Goal: Check status: Check status

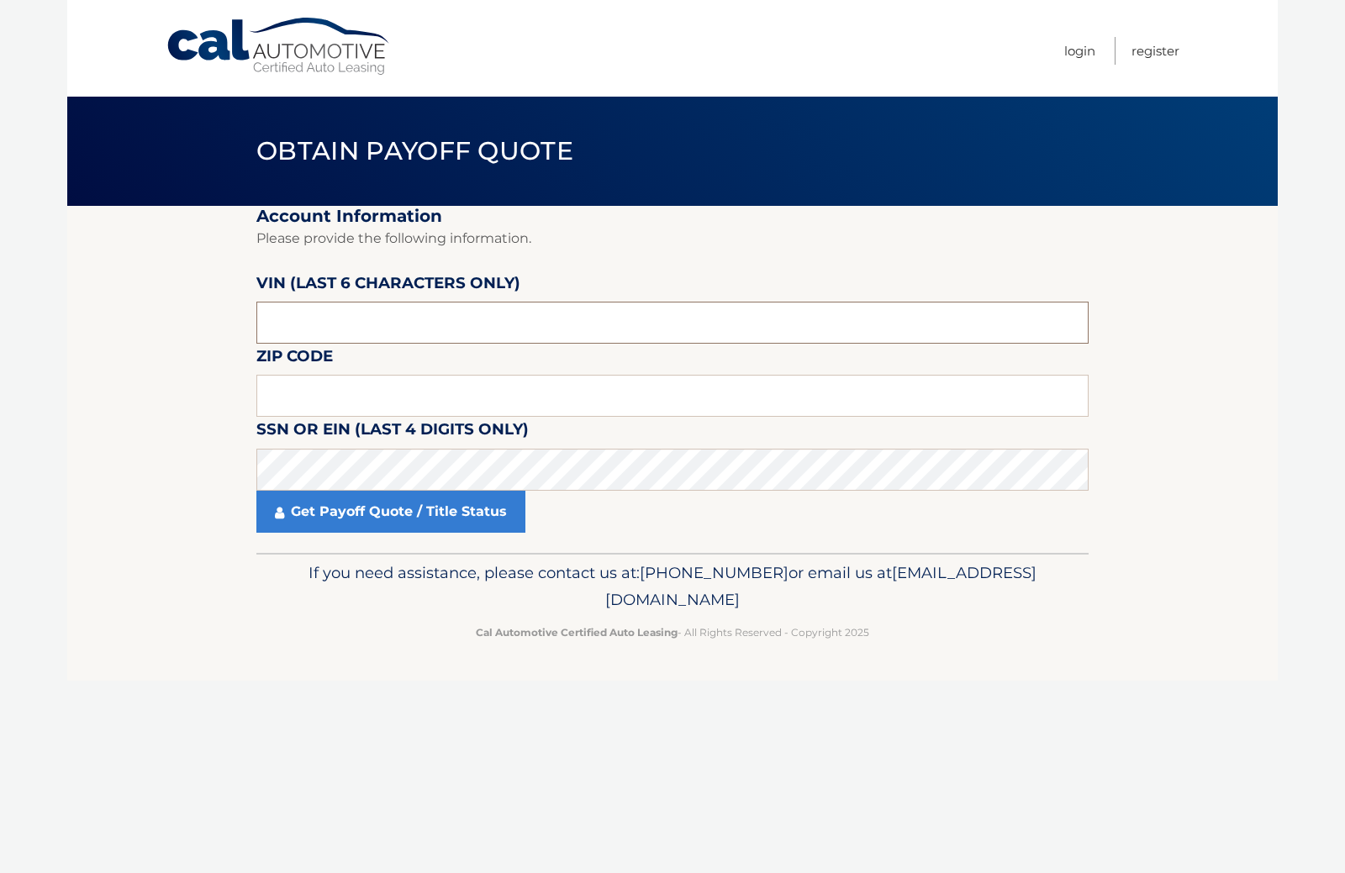
click at [303, 344] on input "text" at bounding box center [672, 323] width 832 height 42
type input "209351"
click at [278, 417] on input "text" at bounding box center [672, 396] width 832 height 42
click at [277, 417] on input "``753" at bounding box center [672, 396] width 832 height 42
click at [280, 417] on input "``753" at bounding box center [672, 396] width 832 height 42
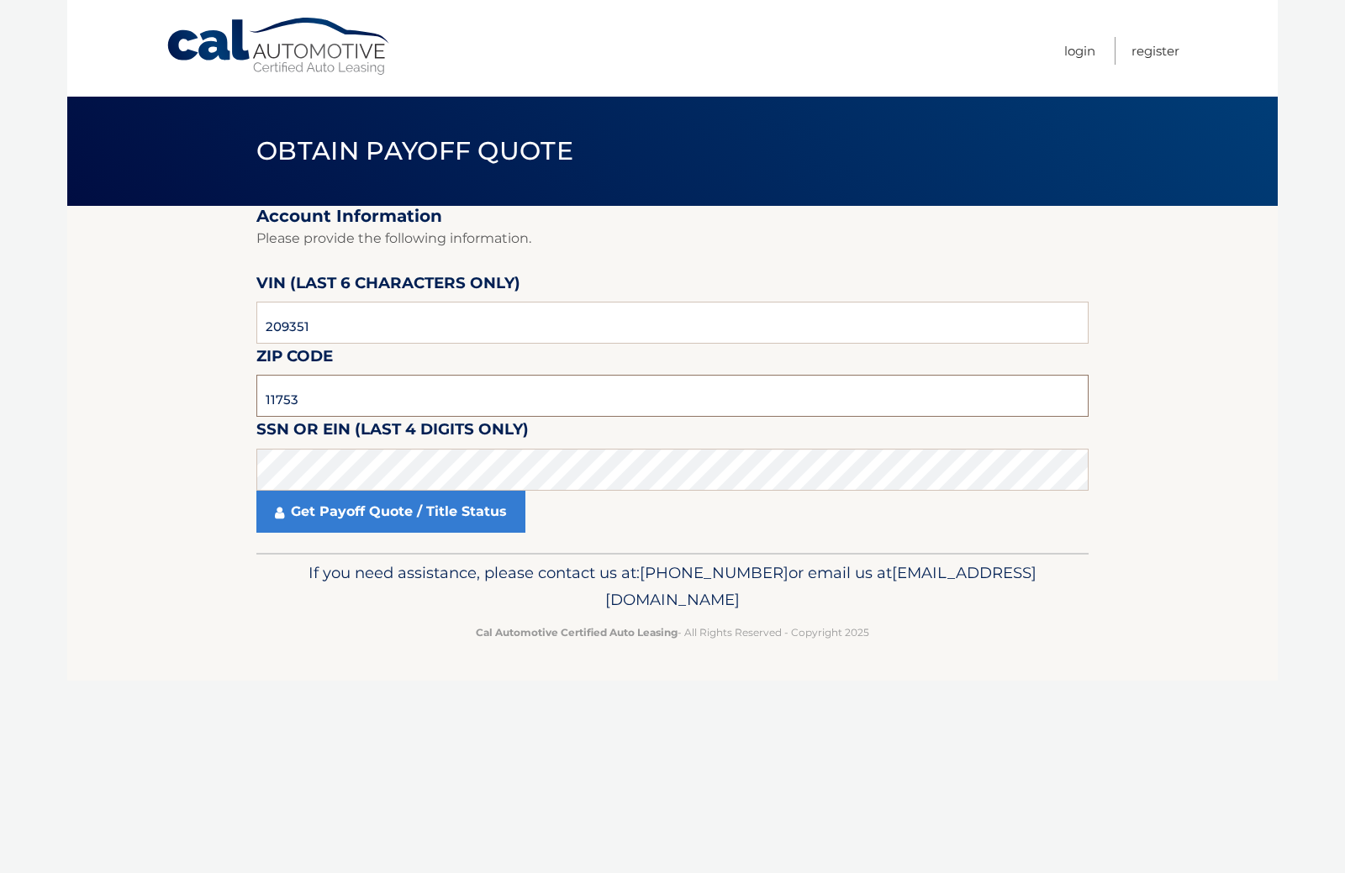
type input "11753"
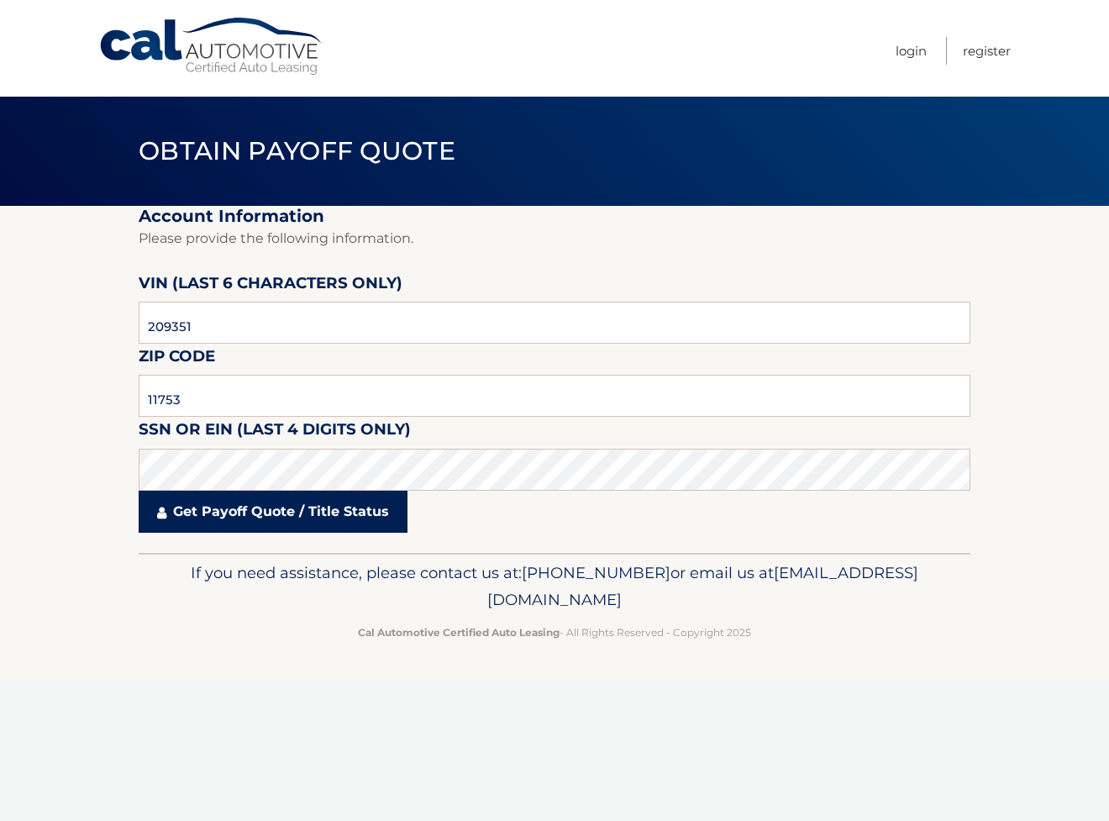
click at [283, 533] on link "Get Payoff Quote / Title Status" at bounding box center [273, 512] width 269 height 42
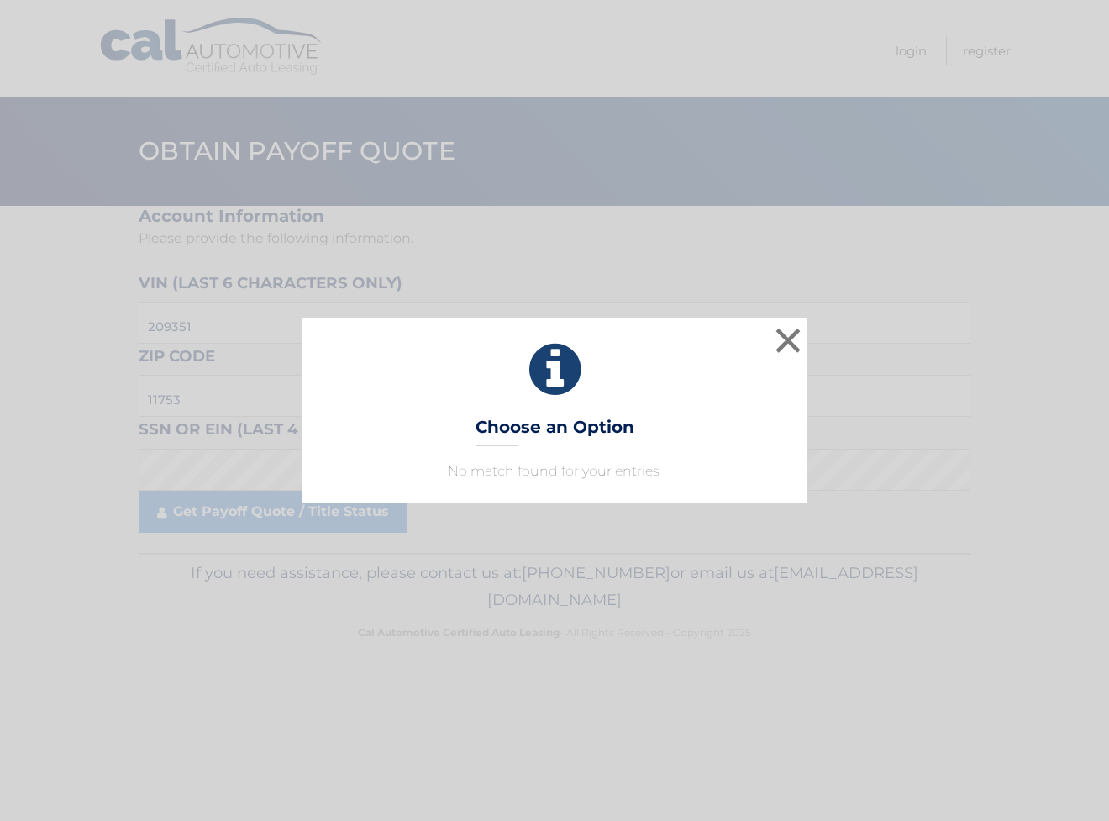
click at [577, 482] on p "No match found for your entries." at bounding box center [555, 471] width 462 height 20
click at [576, 475] on p "No match found for your entries." at bounding box center [555, 471] width 462 height 20
click at [576, 468] on p "No match found for your entries." at bounding box center [555, 471] width 462 height 20
drag, startPoint x: 576, startPoint y: 445, endPoint x: 572, endPoint y: 478, distance: 33.8
click at [575, 453] on div "× Choose an Option No match found for your entries. This is what you see on sec…" at bounding box center [555, 410] width 504 height 183
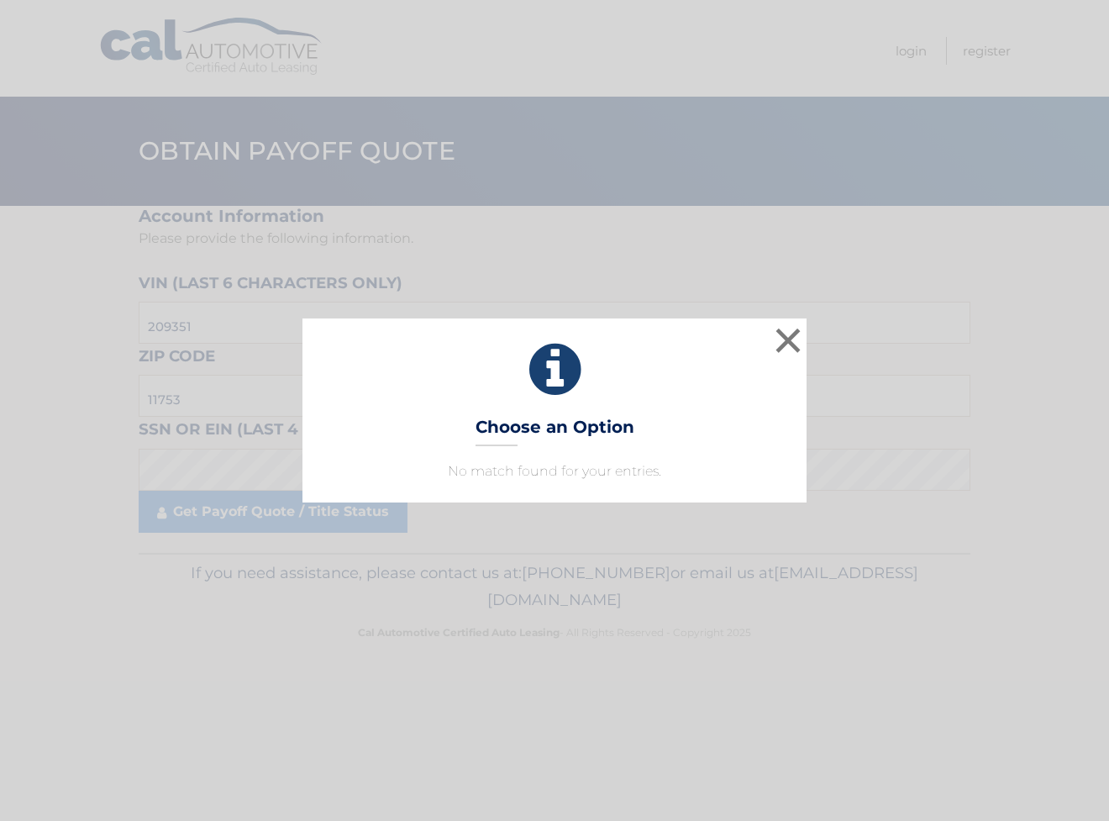
click at [571, 500] on div "× Choose an Option No match found for your entries. This is what you see on sec…" at bounding box center [555, 410] width 504 height 183
click at [793, 338] on button "×" at bounding box center [789, 341] width 34 height 34
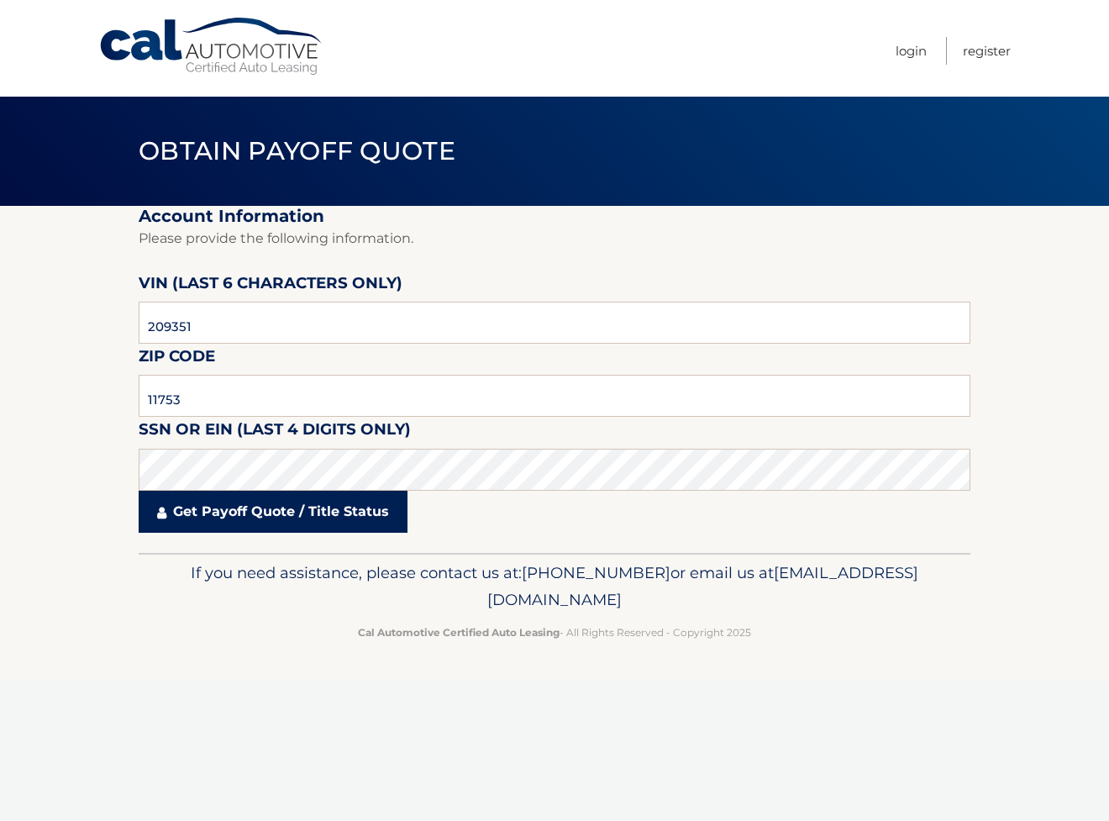
click at [318, 533] on link "Get Payoff Quote / Title Status" at bounding box center [273, 512] width 269 height 42
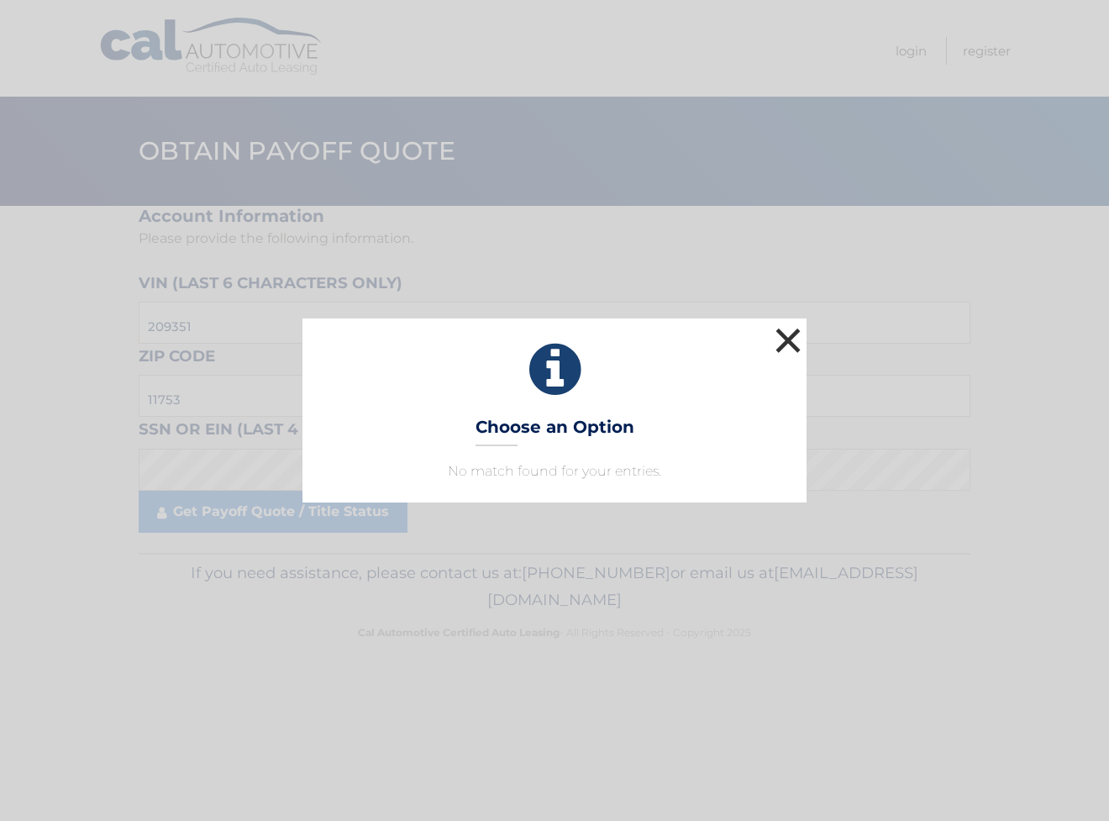
click at [788, 336] on button "×" at bounding box center [789, 341] width 34 height 34
